Goal: Task Accomplishment & Management: Manage account settings

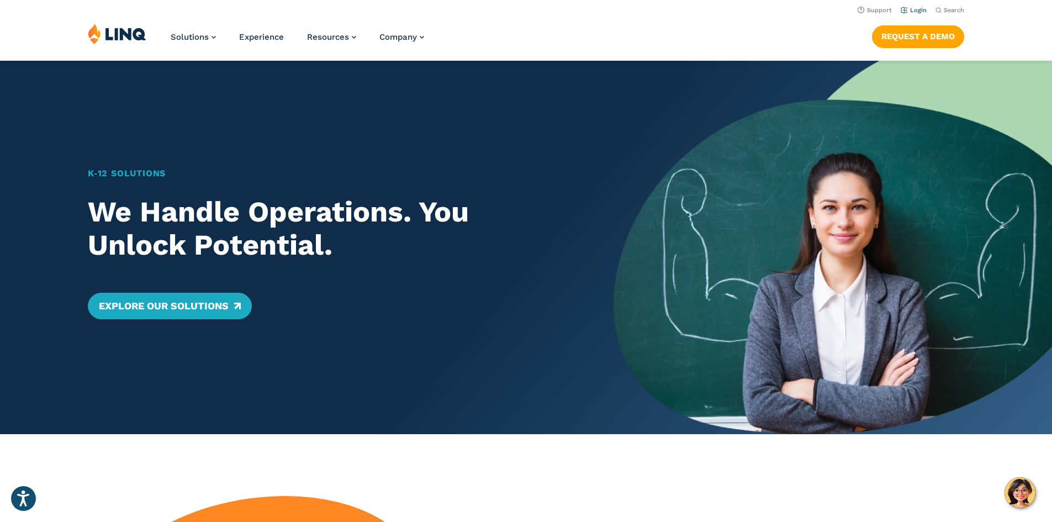
click at [912, 8] on link "Login" at bounding box center [913, 10] width 26 height 7
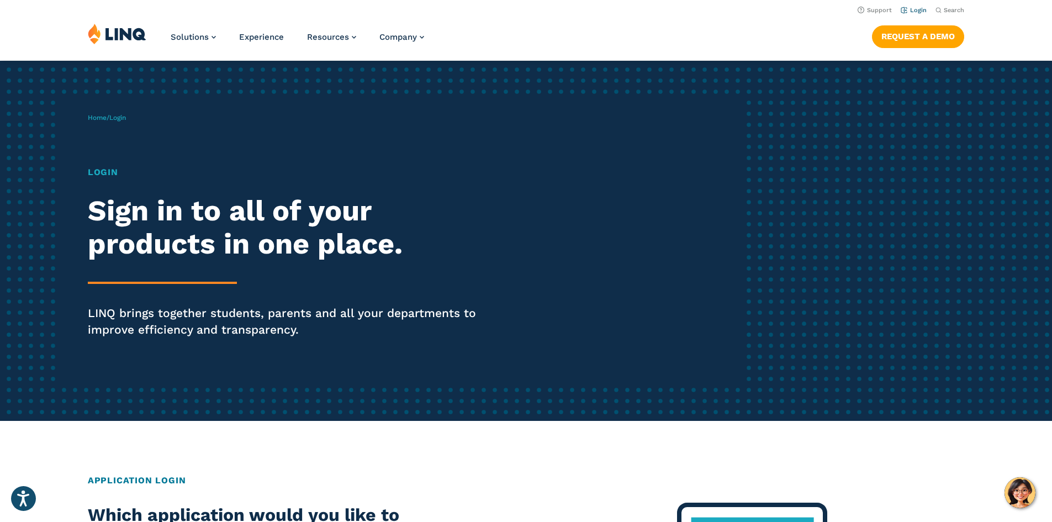
click at [917, 8] on link "Login" at bounding box center [913, 10] width 26 height 7
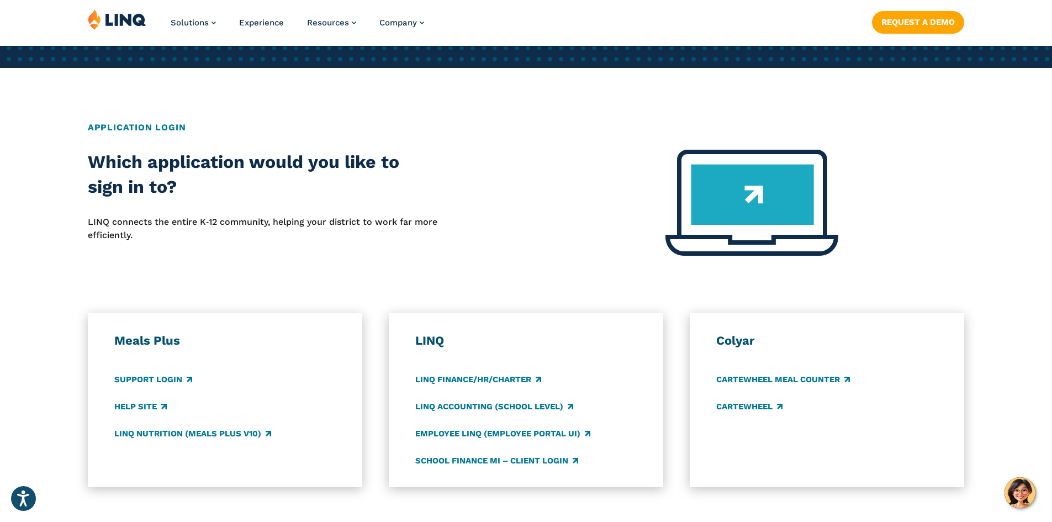
scroll to position [444, 0]
